Goal: Information Seeking & Learning: Learn about a topic

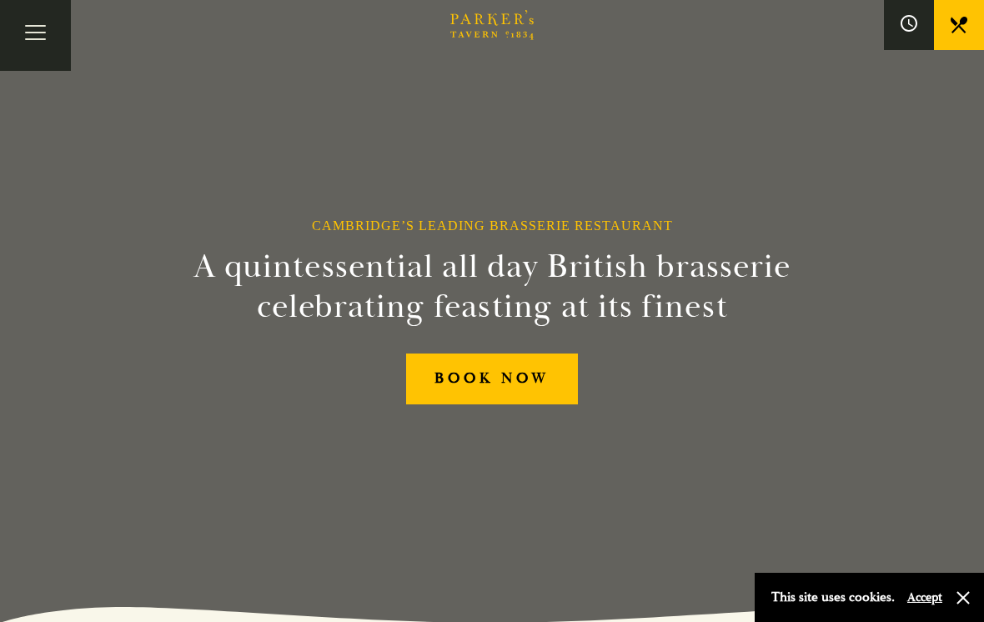
click at [937, 593] on button "Accept" at bounding box center [924, 598] width 35 height 16
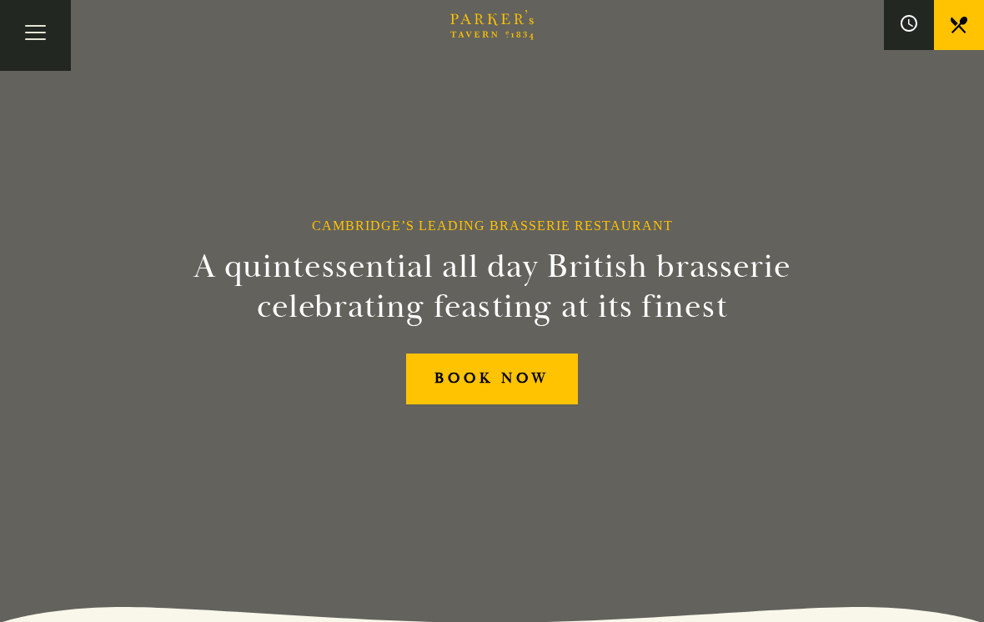
click at [48, 45] on button "Toggle navigation" at bounding box center [35, 35] width 71 height 71
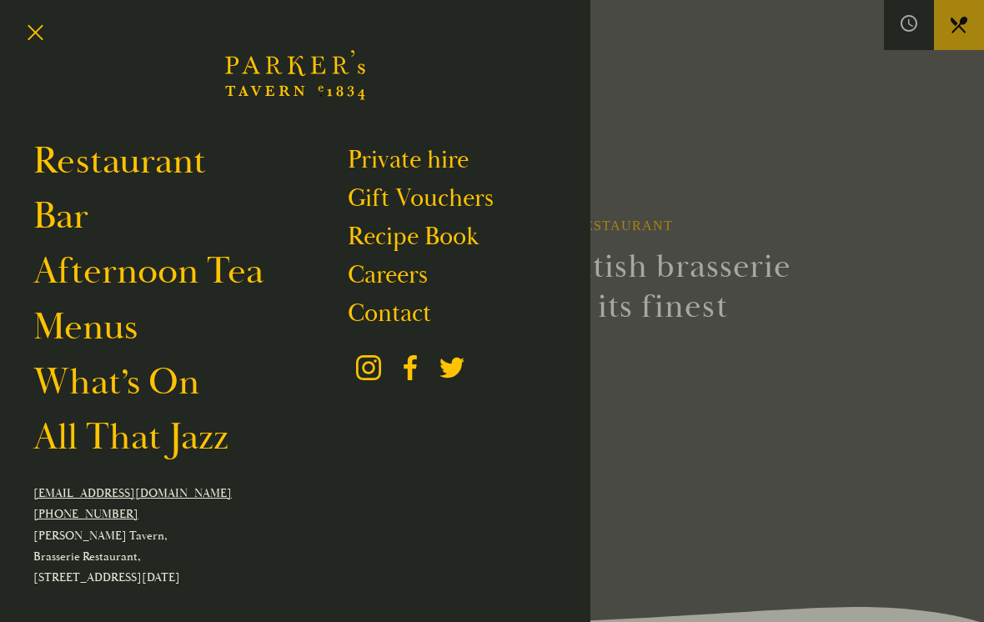
click at [194, 176] on link "Restaurant" at bounding box center [119, 161] width 173 height 46
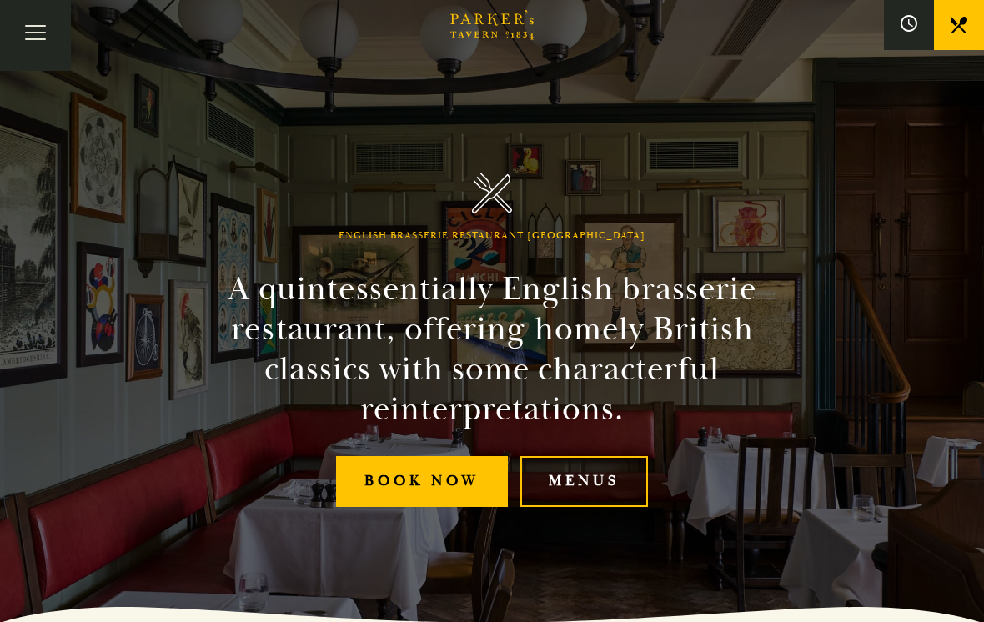
click at [625, 480] on link "Menus" at bounding box center [584, 481] width 128 height 51
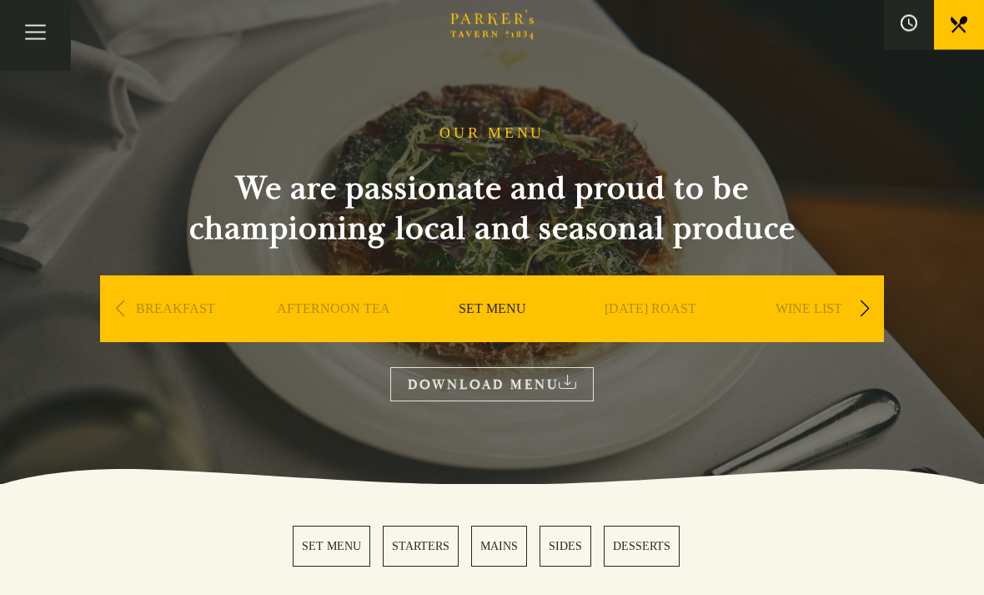
scroll to position [18, 0]
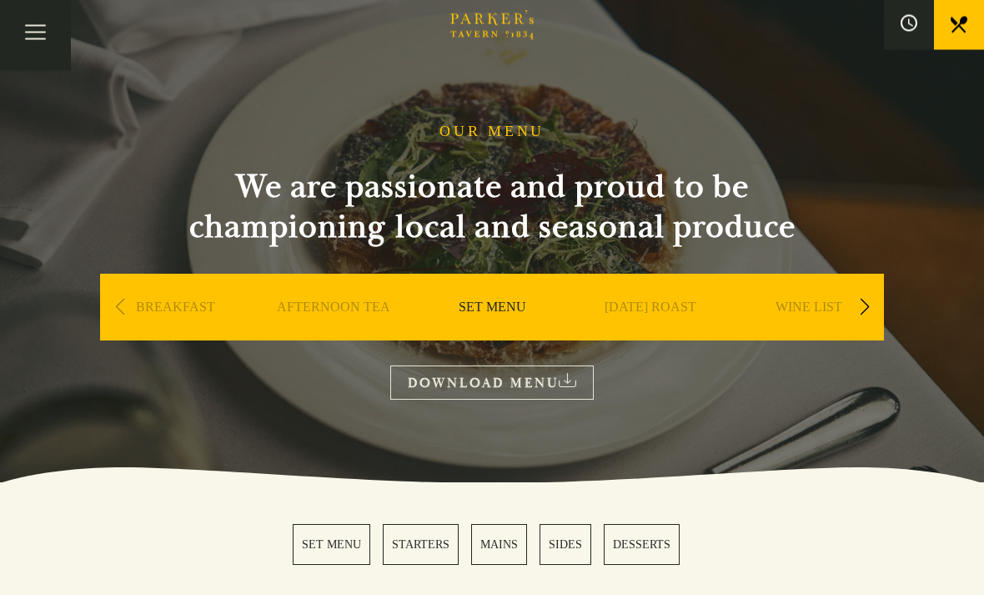
click at [670, 314] on link "SUNDAY ROAST" at bounding box center [651, 332] width 92 height 67
